Goal: Task Accomplishment & Management: Manage account settings

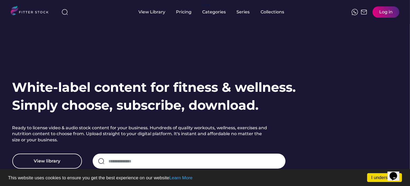
click at [384, 11] on div "Log in" at bounding box center [385, 12] width 13 height 6
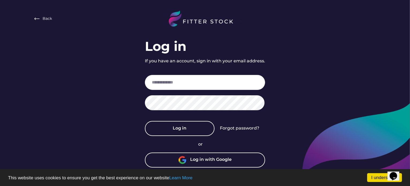
click at [294, 78] on div "Back Log in If you have an account, sign in with your email address. Log in For…" at bounding box center [205, 89] width 410 height 179
